Goal: Obtain resource: Obtain resource

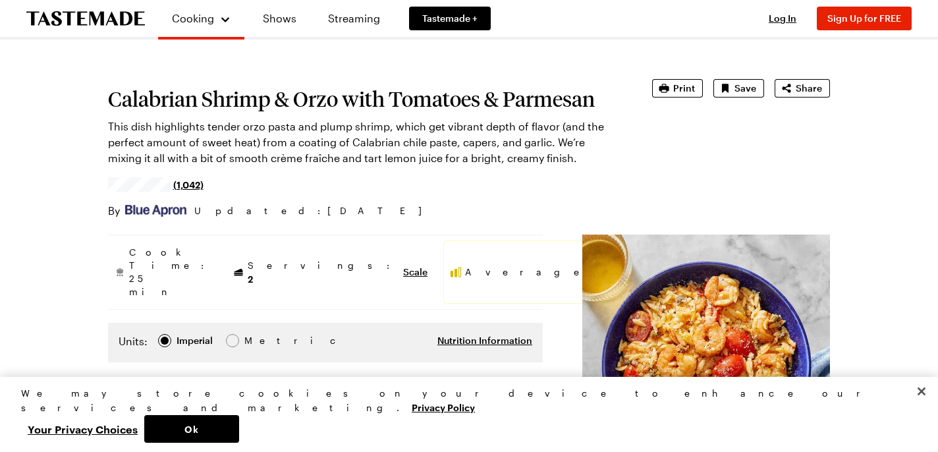
scroll to position [47, 0]
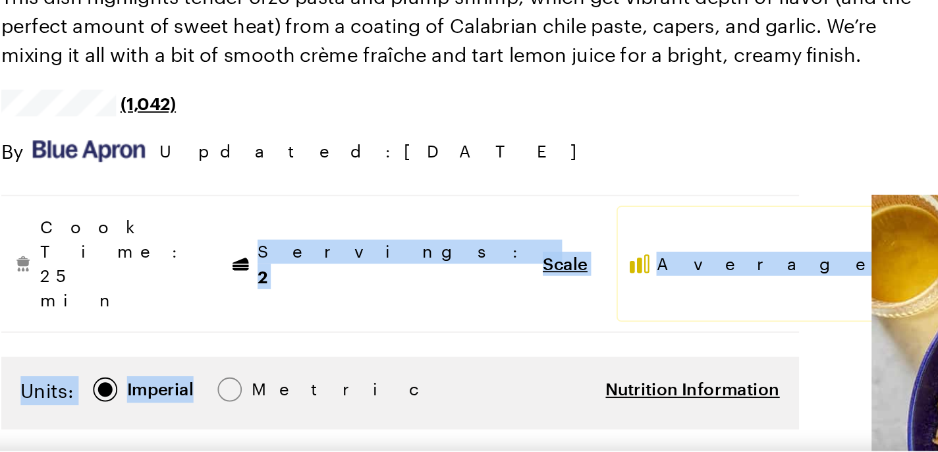
drag, startPoint x: 318, startPoint y: 214, endPoint x: 238, endPoint y: 305, distance: 121.4
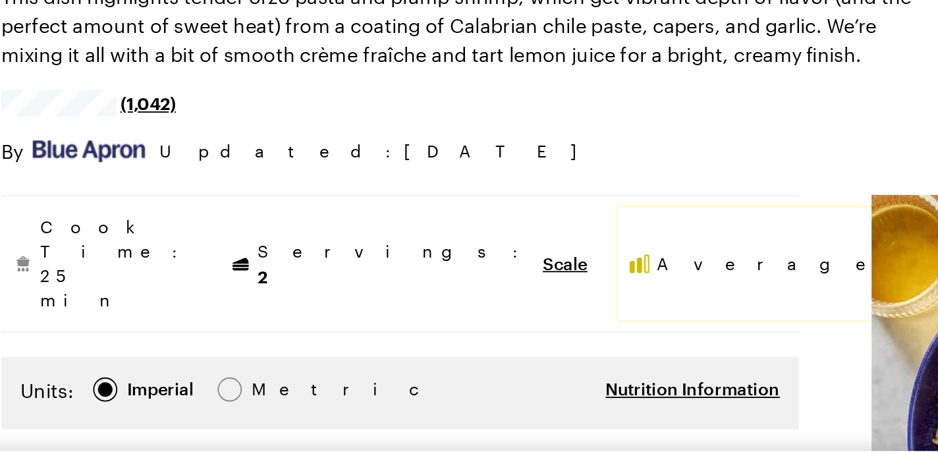
click at [404, 179] on div "(1,042)" at bounding box center [361, 187] width 507 height 21
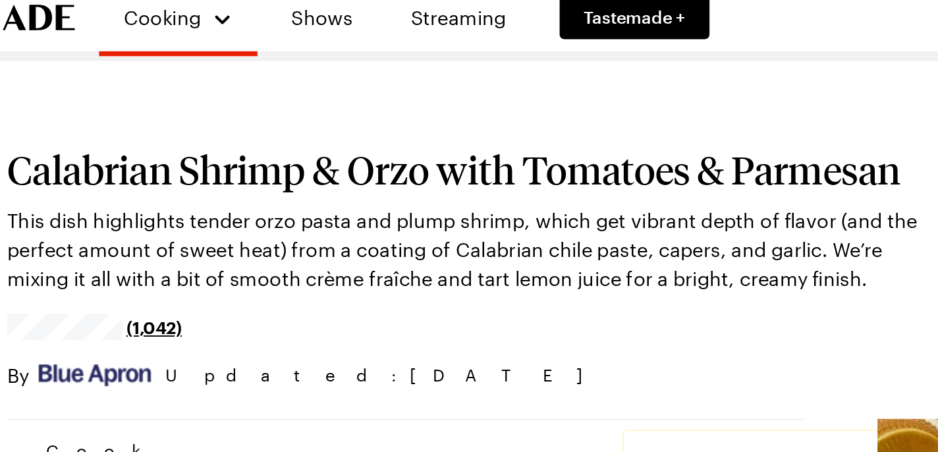
scroll to position [0, 0]
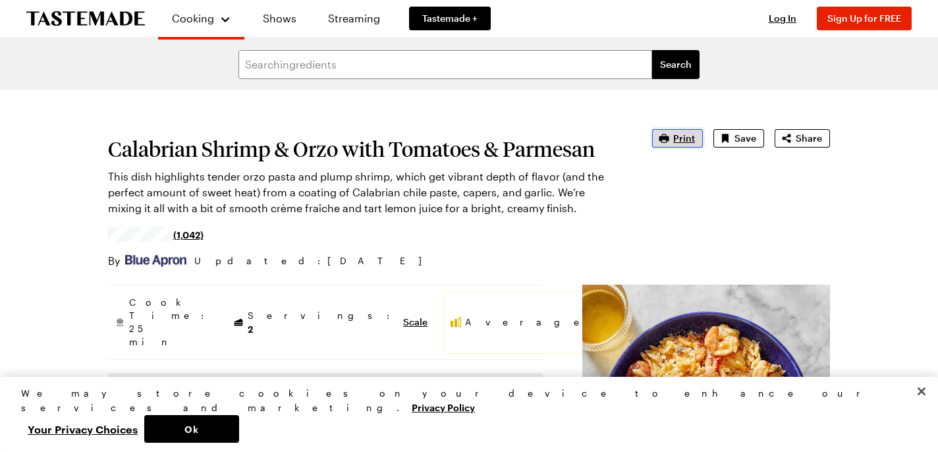
click at [681, 136] on span "Print" at bounding box center [684, 138] width 22 height 13
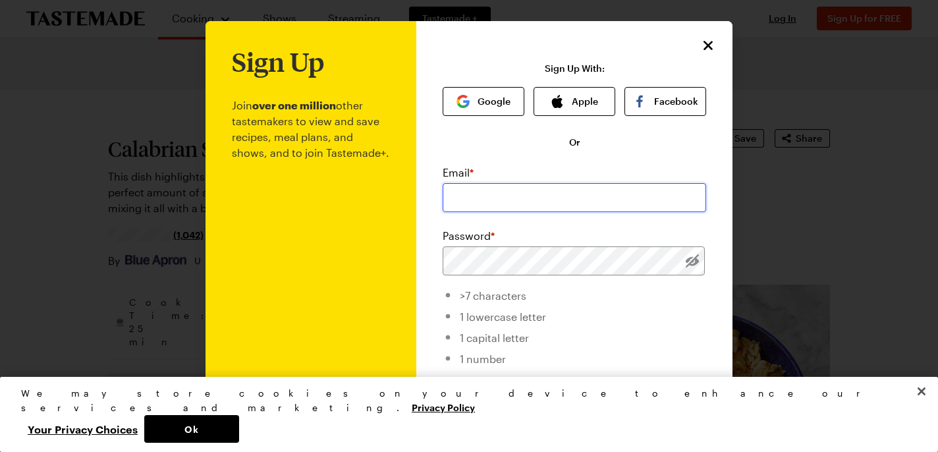
click at [526, 203] on input "email" at bounding box center [575, 197] width 264 height 29
click at [702, 50] on icon "Close" at bounding box center [709, 45] width 16 height 16
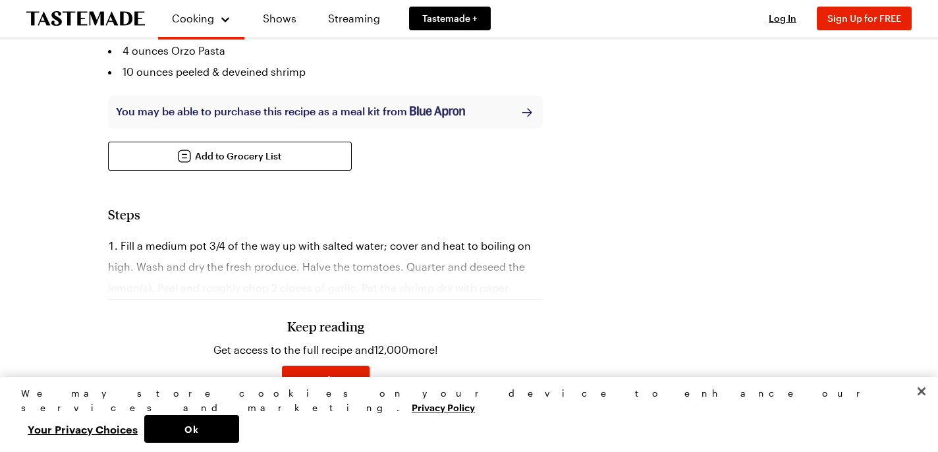
scroll to position [576, 0]
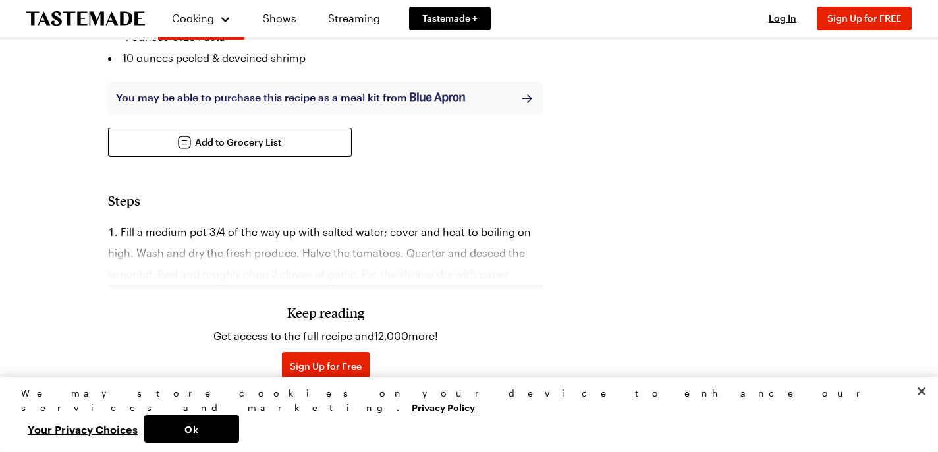
click at [337, 404] on span "Log In" at bounding box center [334, 410] width 28 height 13
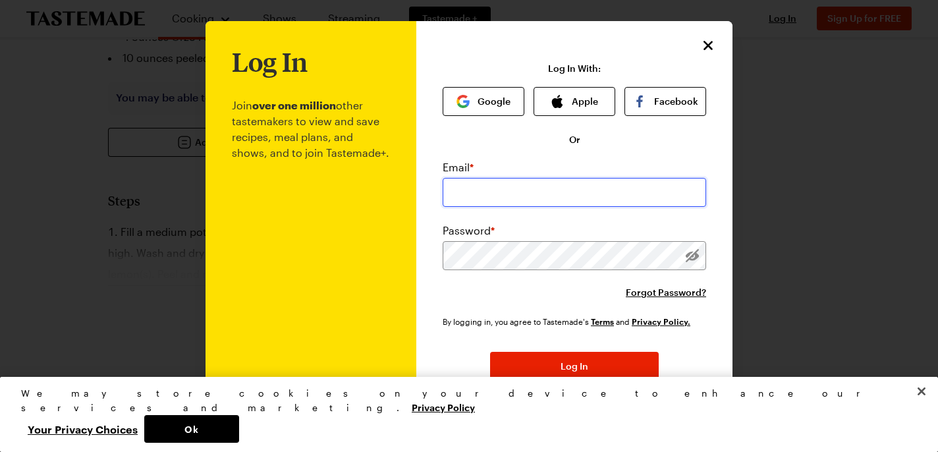
click at [469, 193] on input "email" at bounding box center [575, 192] width 264 height 29
type input "[EMAIL_ADDRESS][DOMAIN_NAME]"
click at [699, 45] on div "Log In Join over one million other tastemakers to view and save recipes, meal p…" at bounding box center [574, 252] width 316 height 463
click at [709, 42] on icon "Close" at bounding box center [709, 45] width 16 height 16
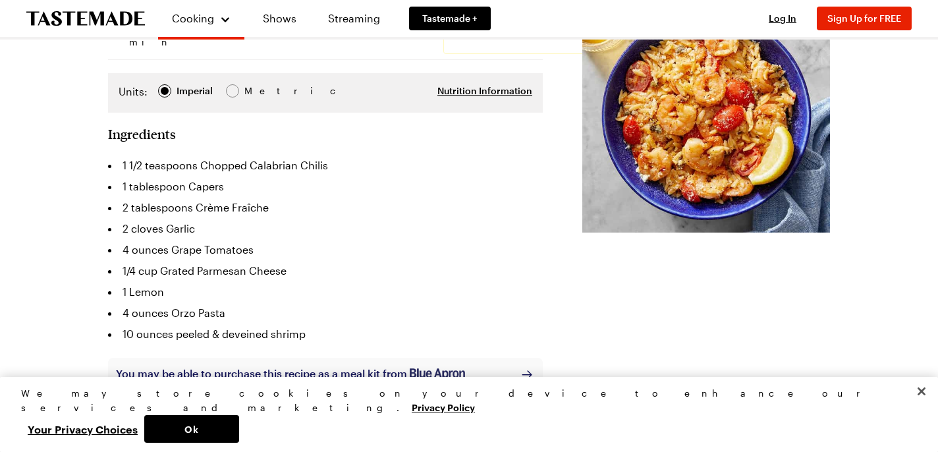
scroll to position [304, 0]
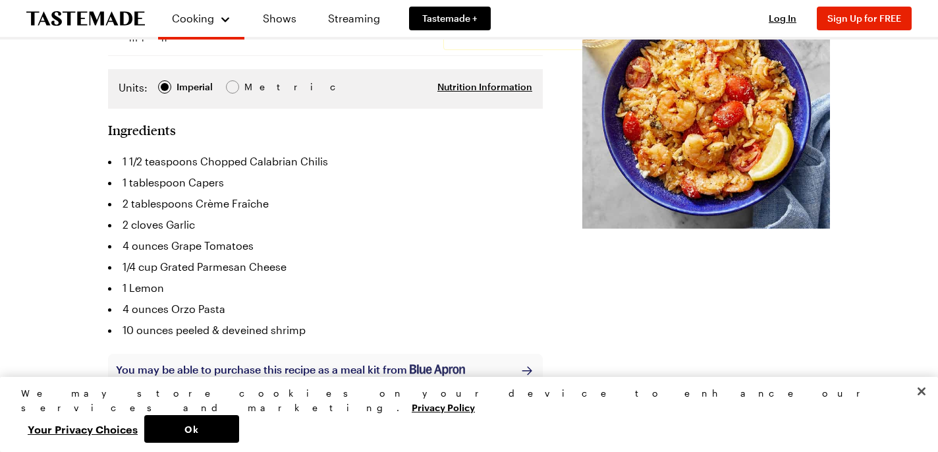
click at [344, 362] on div "You may be able to purchase this recipe as a meal kit from" at bounding box center [290, 370] width 349 height 17
